Goal: Find specific page/section: Find specific page/section

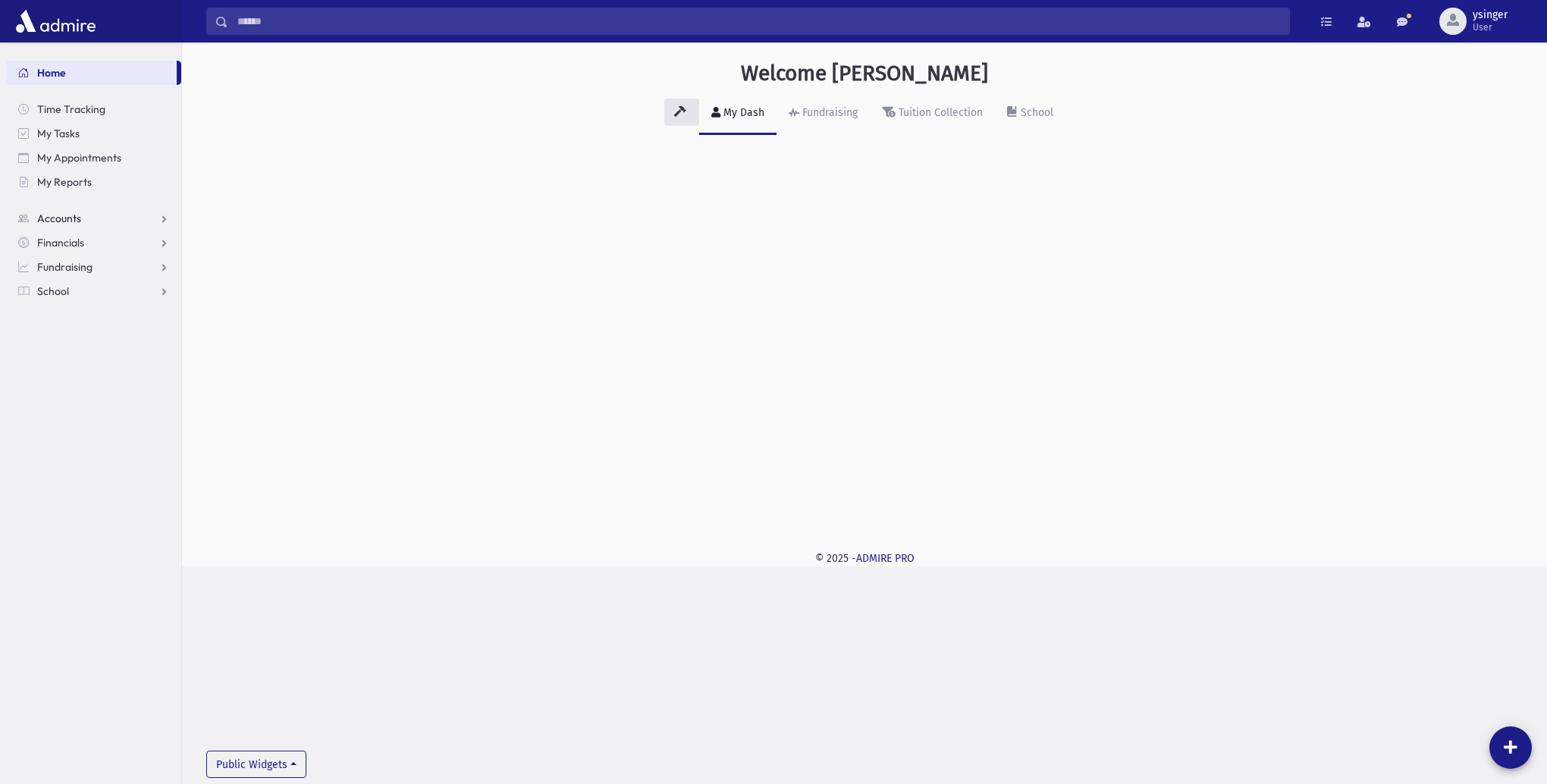
click at [75, 216] on span "Accounts" at bounding box center [59, 217] width 44 height 13
click at [71, 241] on span "Account List" at bounding box center [75, 242] width 59 height 13
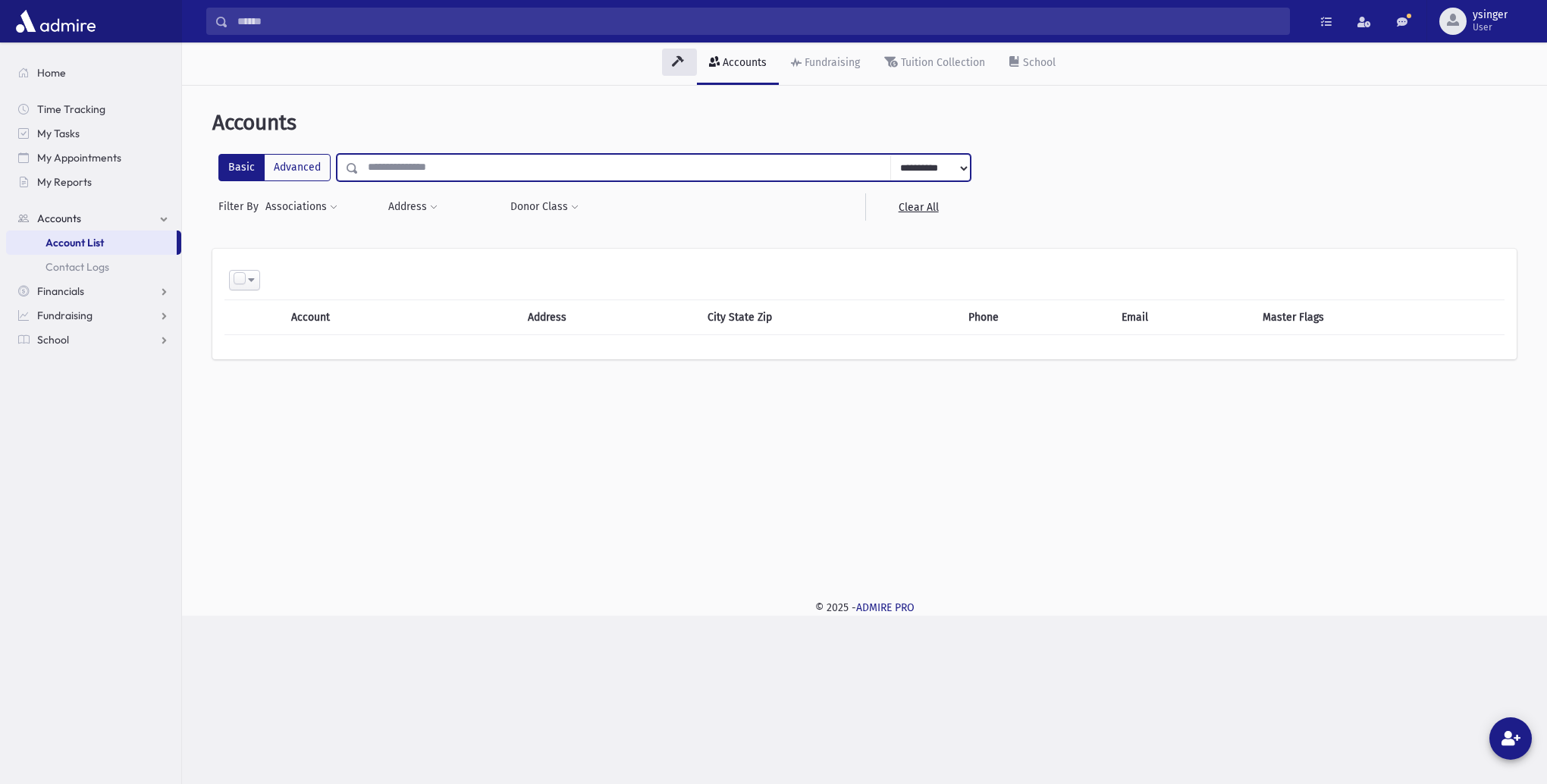
click at [388, 168] on input "text" at bounding box center [625, 167] width 533 height 27
type input "*****"
click at [348, 163] on span at bounding box center [352, 167] width 12 height 10
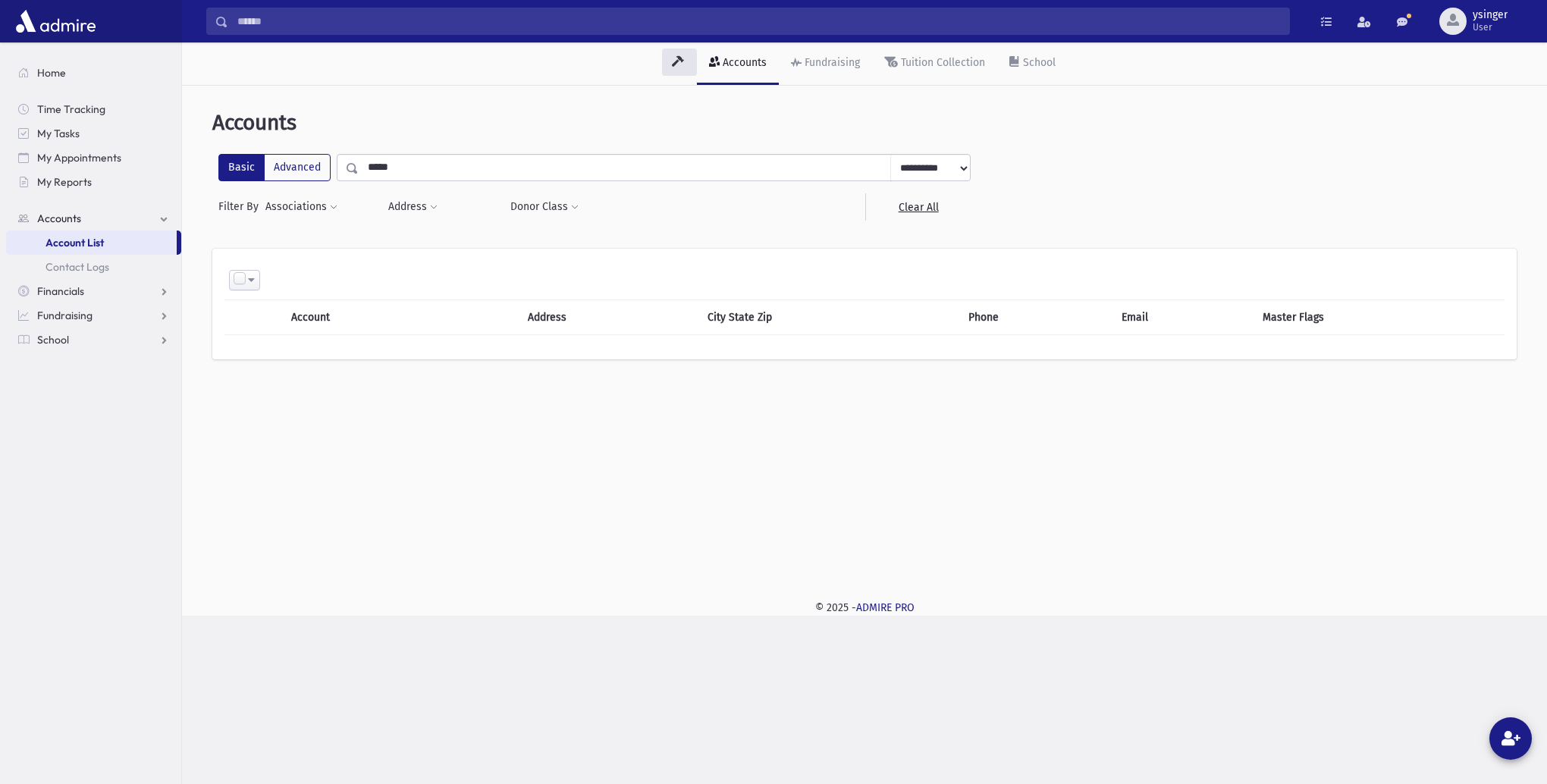
click at [348, 167] on span at bounding box center [352, 167] width 12 height 10
click at [347, 165] on span at bounding box center [352, 167] width 12 height 10
click at [347, 164] on span at bounding box center [352, 167] width 12 height 10
click at [629, 170] on input "*****" at bounding box center [625, 167] width 533 height 27
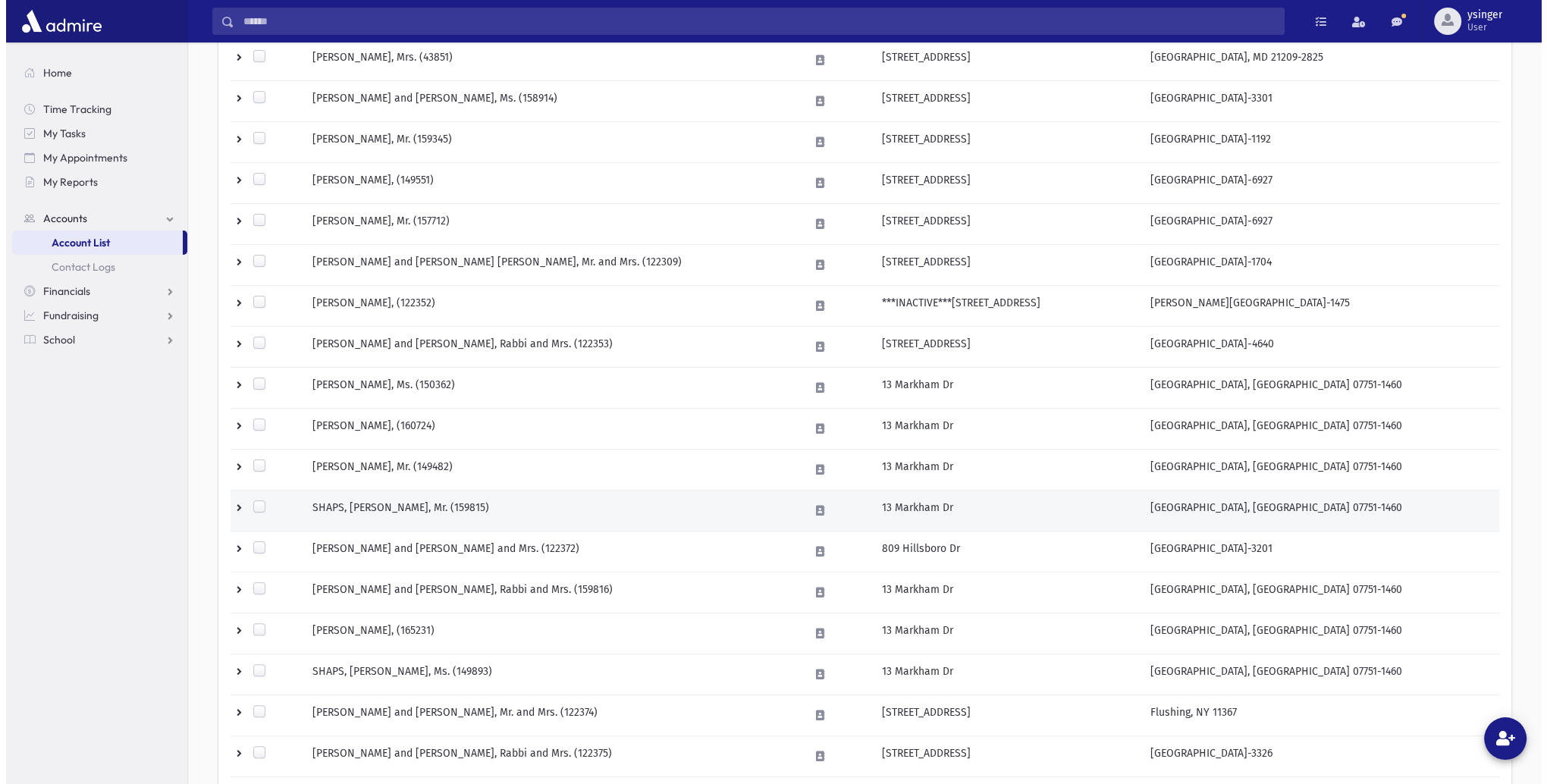
scroll to position [379, 0]
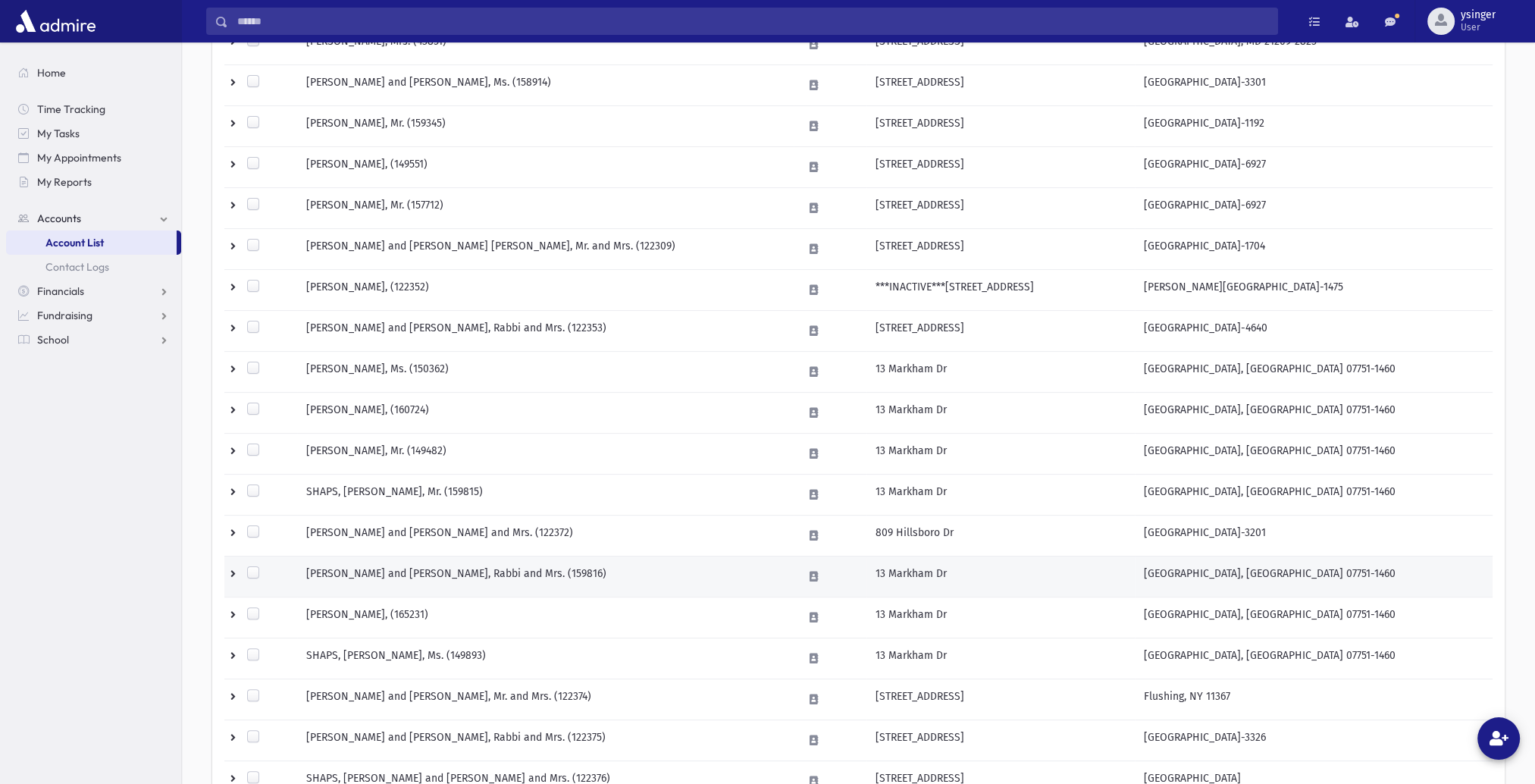
click at [533, 565] on td "[PERSON_NAME] and [PERSON_NAME], Rabbi and Mrs. (159816)" at bounding box center [545, 576] width 497 height 41
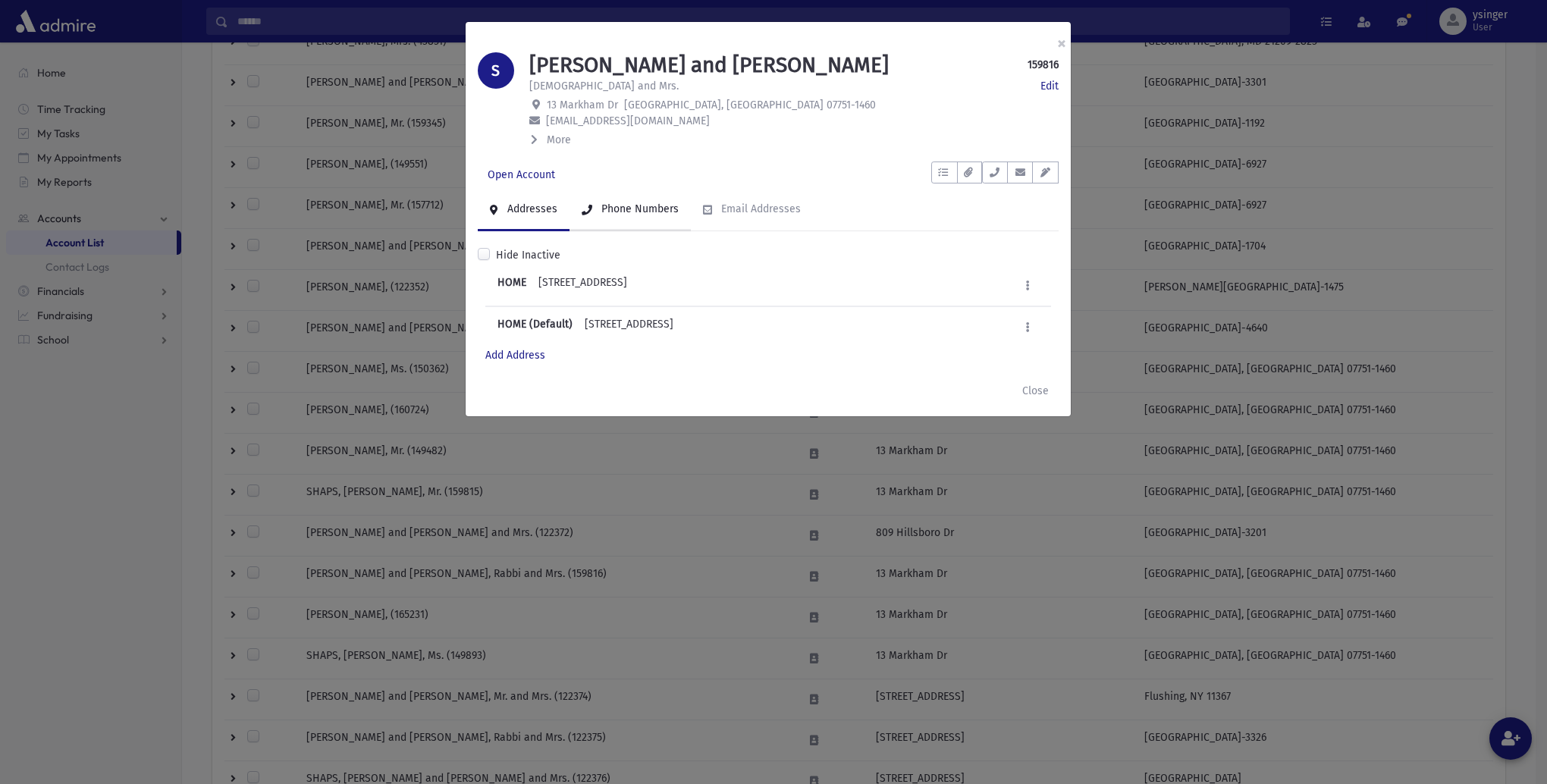
click at [634, 207] on div "Phone Numbers" at bounding box center [638, 209] width 80 height 13
